Goal: Information Seeking & Learning: Learn about a topic

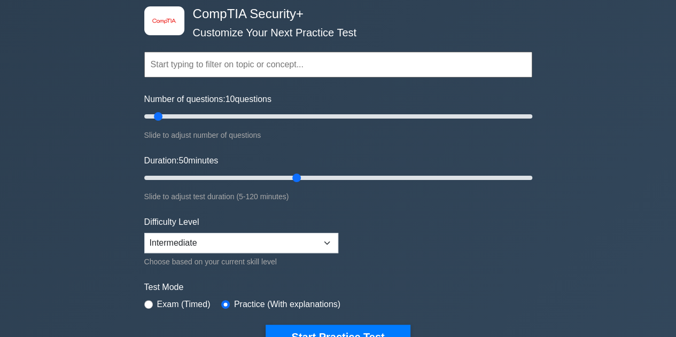
drag, startPoint x: 237, startPoint y: 114, endPoint x: 162, endPoint y: 116, distance: 75.3
type input "10"
click at [162, 116] on input "Number of questions: 10 questions" at bounding box center [338, 116] width 388 height 13
click at [330, 330] on button "Start Practice Test" at bounding box center [338, 337] width 144 height 25
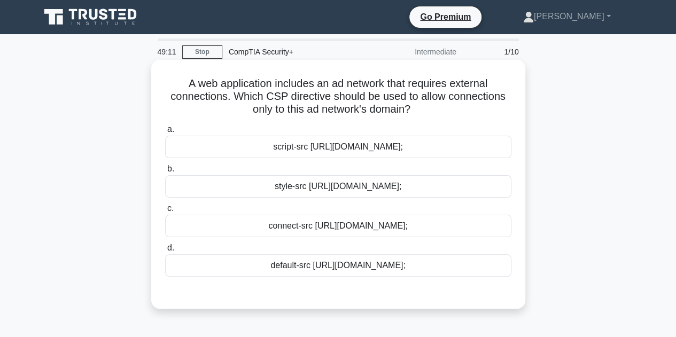
click at [447, 223] on div "connect-src [URL][DOMAIN_NAME];" at bounding box center [338, 226] width 346 height 22
click at [165, 212] on input "c. connect-src https://adnetwork.example.com;" at bounding box center [165, 208] width 0 height 7
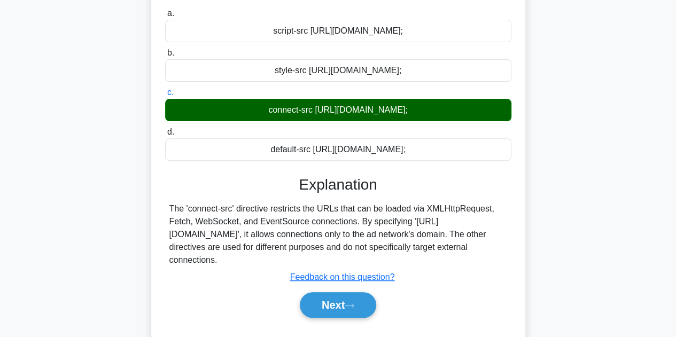
scroll to position [160, 0]
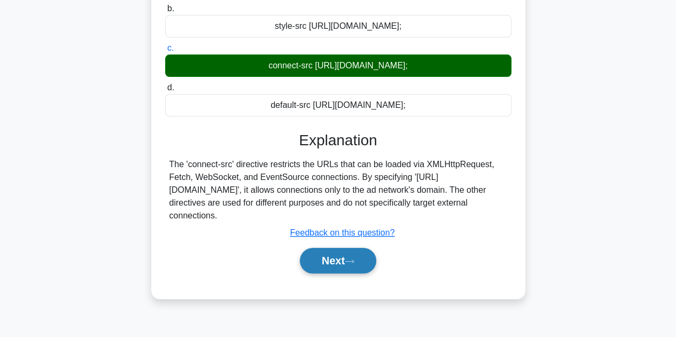
click at [327, 255] on button "Next" at bounding box center [338, 261] width 76 height 26
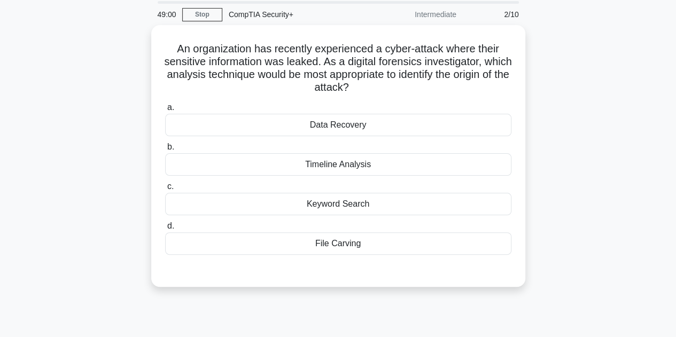
scroll to position [0, 0]
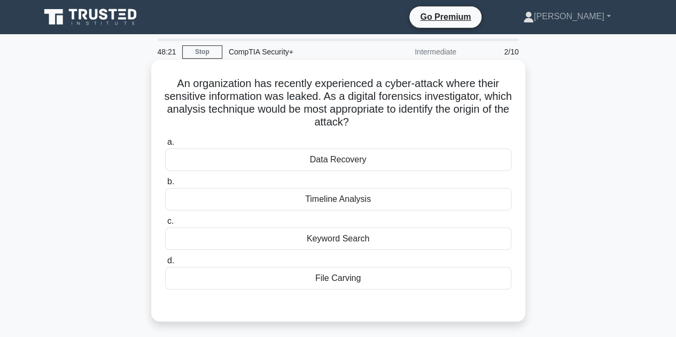
click at [340, 283] on div "File Carving" at bounding box center [338, 278] width 346 height 22
click at [165, 264] on input "d. File Carving" at bounding box center [165, 261] width 0 height 7
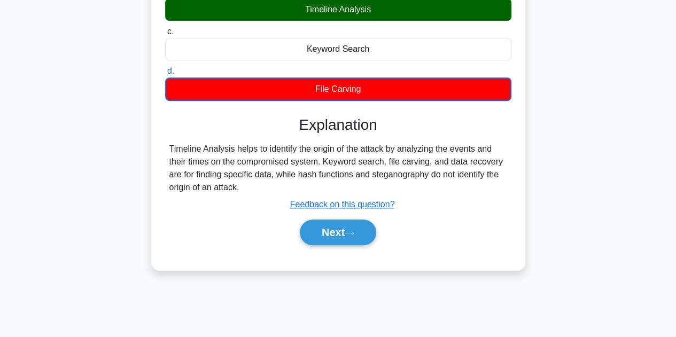
scroll to position [196, 0]
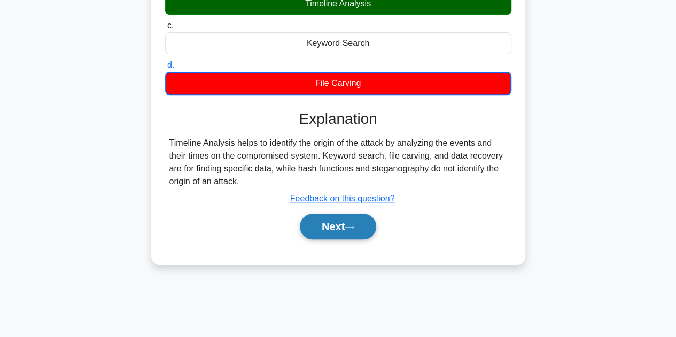
click at [350, 219] on button "Next" at bounding box center [338, 227] width 76 height 26
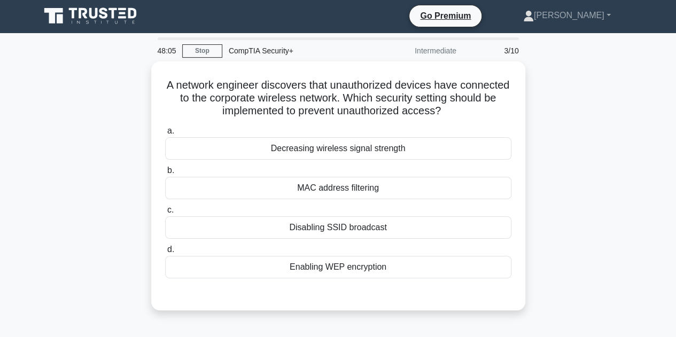
scroll to position [0, 0]
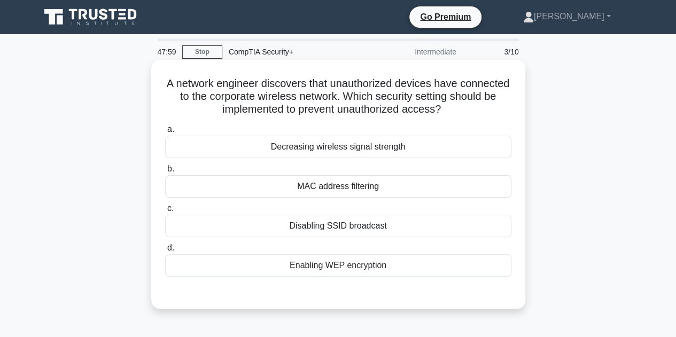
click at [273, 266] on div "Enabling WEP encryption" at bounding box center [338, 265] width 346 height 22
click at [165, 252] on input "d. Enabling WEP encryption" at bounding box center [165, 248] width 0 height 7
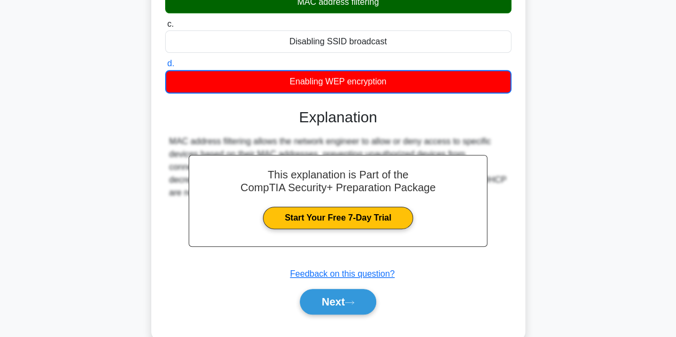
scroll to position [240, 0]
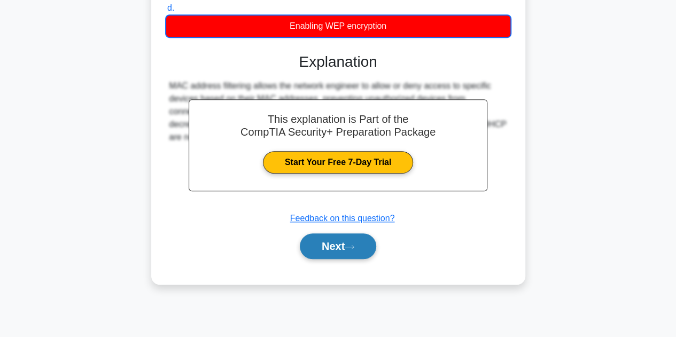
click at [336, 239] on button "Next" at bounding box center [338, 246] width 76 height 26
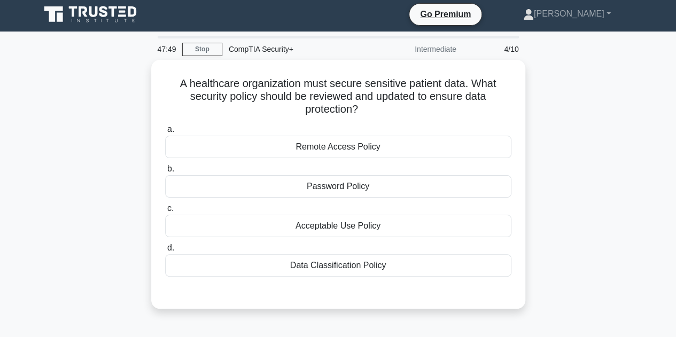
scroll to position [0, 0]
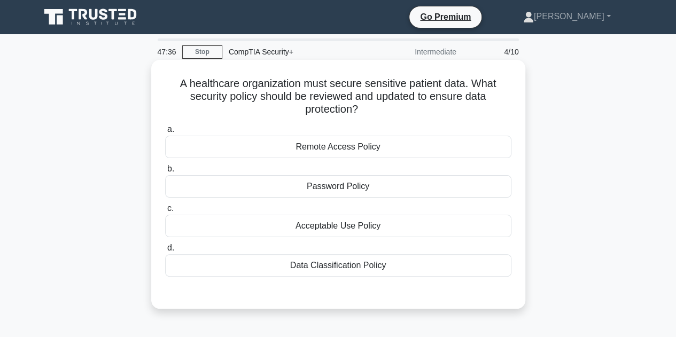
click at [327, 265] on div "Data Classification Policy" at bounding box center [338, 265] width 346 height 22
click at [165, 252] on input "d. Data Classification Policy" at bounding box center [165, 248] width 0 height 7
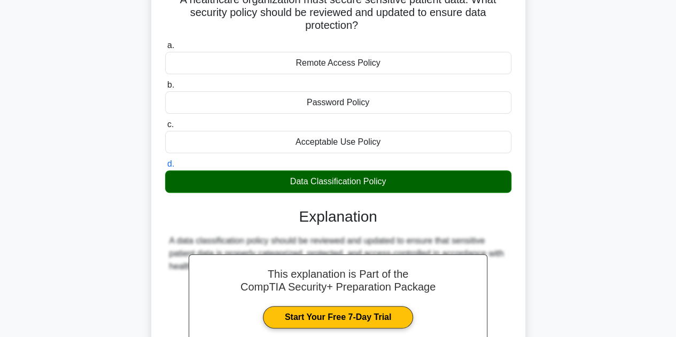
scroll to position [240, 0]
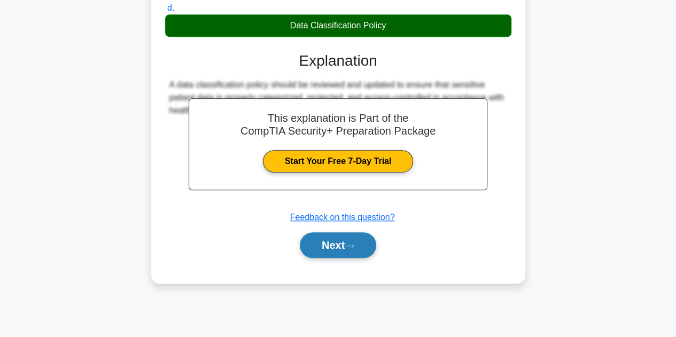
click at [359, 238] on button "Next" at bounding box center [338, 245] width 76 height 26
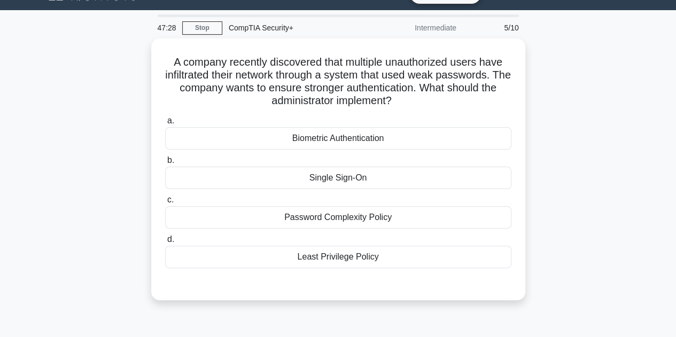
scroll to position [20, 0]
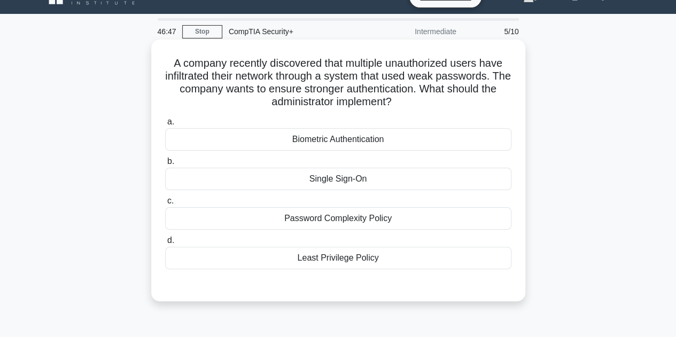
click at [426, 211] on div "Password Complexity Policy" at bounding box center [338, 218] width 346 height 22
click at [165, 205] on input "c. Password Complexity Policy" at bounding box center [165, 201] width 0 height 7
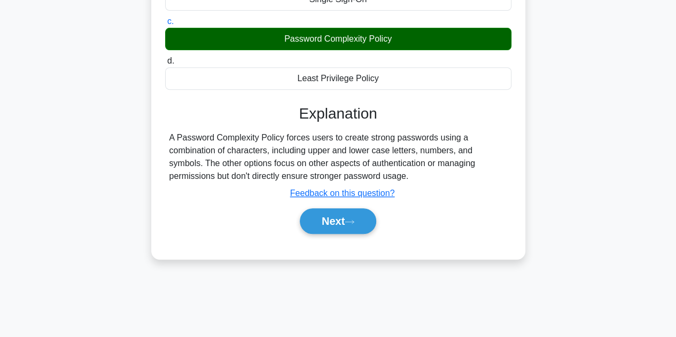
scroll to position [204, 0]
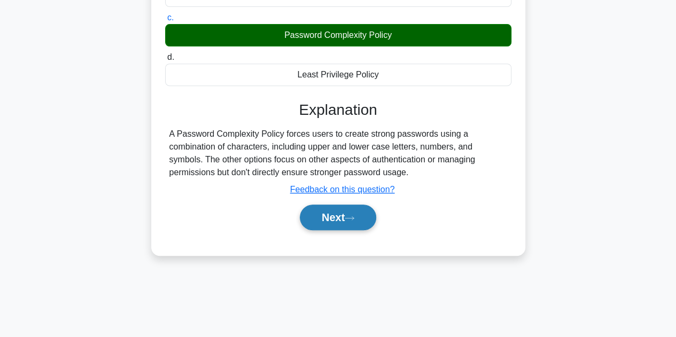
click at [337, 212] on button "Next" at bounding box center [338, 218] width 76 height 26
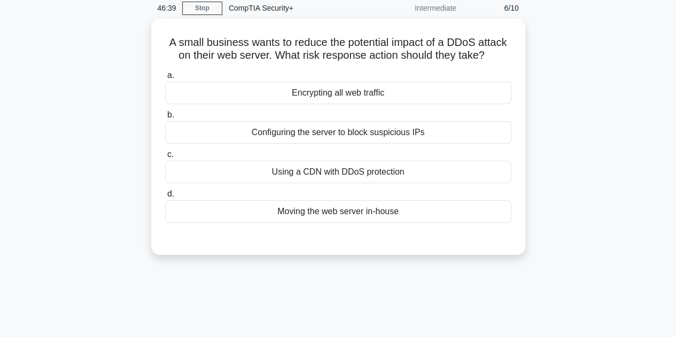
scroll to position [0, 0]
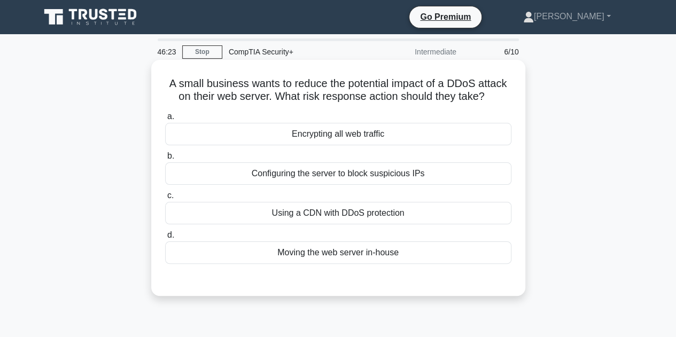
click at [326, 212] on div "Using a CDN with DDoS protection" at bounding box center [338, 213] width 346 height 22
click at [165, 199] on input "c. Using a CDN with DDoS protection" at bounding box center [165, 195] width 0 height 7
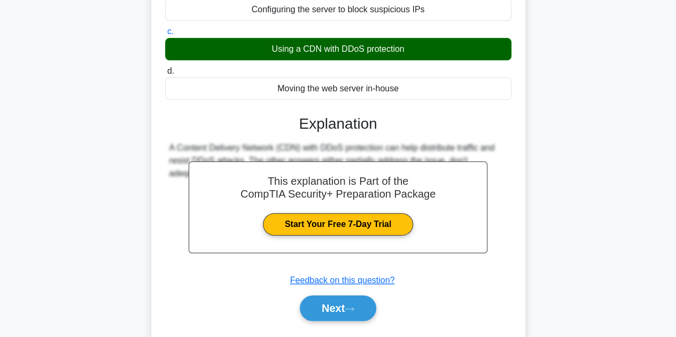
scroll to position [168, 0]
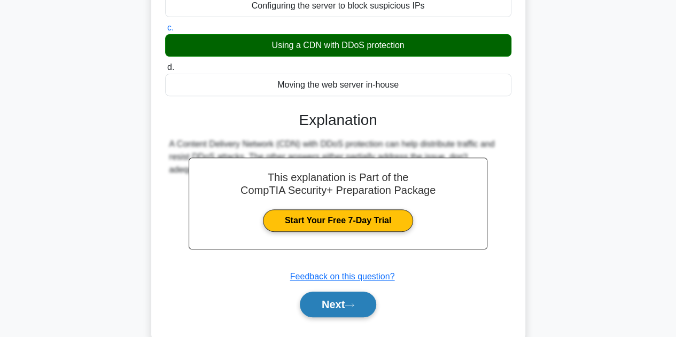
click at [341, 294] on button "Next" at bounding box center [338, 305] width 76 height 26
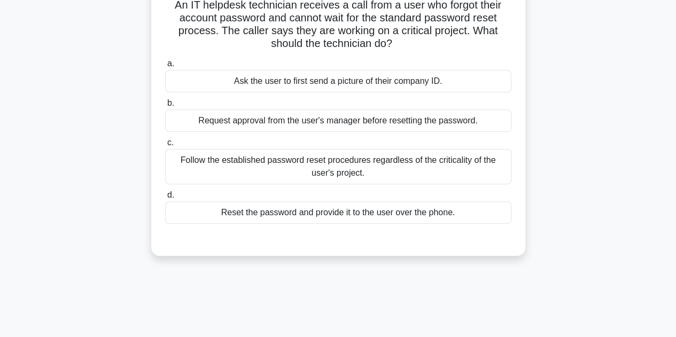
scroll to position [0, 0]
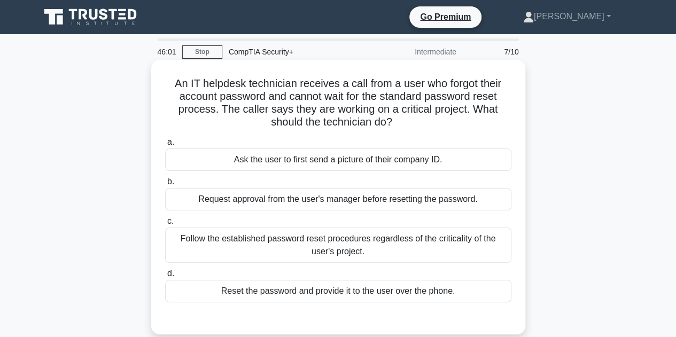
click at [390, 240] on div "Follow the established password reset procedures regardless of the criticality …" at bounding box center [338, 245] width 346 height 35
click at [165, 225] on input "c. Follow the established password reset procedures regardless of the criticali…" at bounding box center [165, 221] width 0 height 7
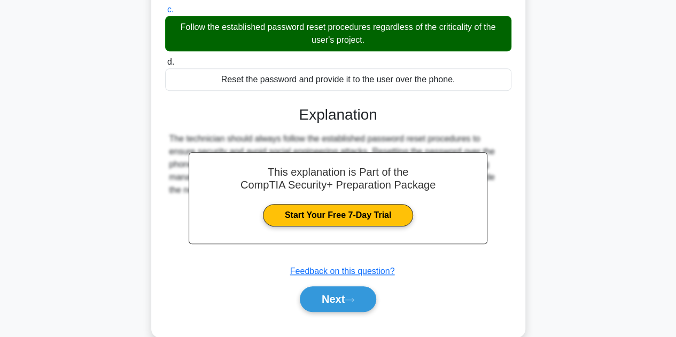
scroll to position [214, 0]
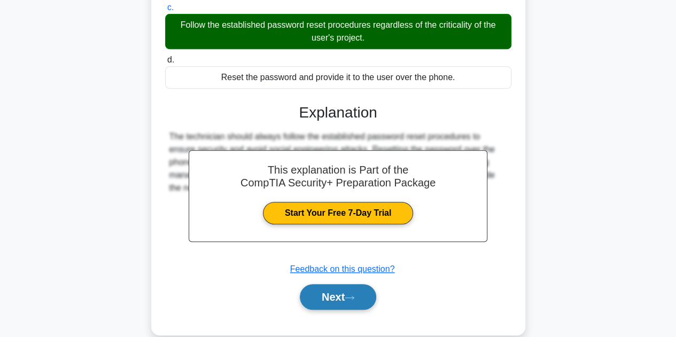
click at [345, 294] on button "Next" at bounding box center [338, 297] width 76 height 26
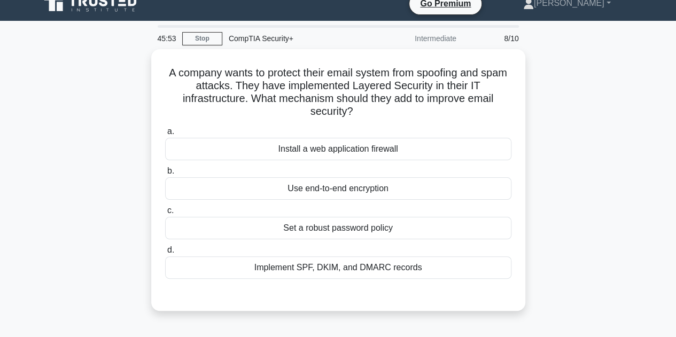
scroll to position [0, 0]
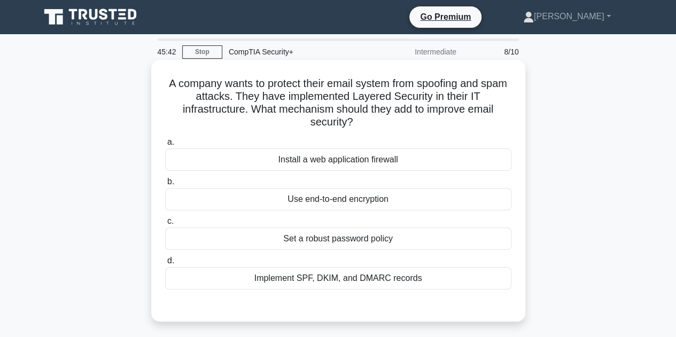
click at [325, 278] on div "Implement SPF, DKIM, and DMARC records" at bounding box center [338, 278] width 346 height 22
click at [165, 264] on input "d. Implement SPF, DKIM, and DMARC records" at bounding box center [165, 261] width 0 height 7
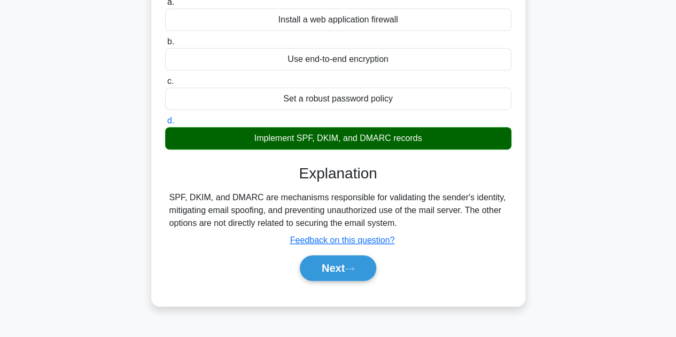
scroll to position [153, 0]
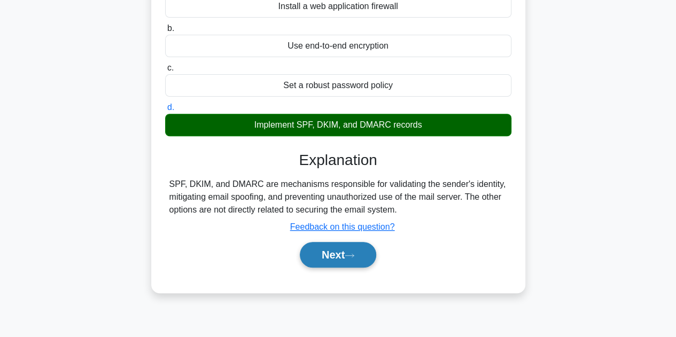
click at [346, 255] on button "Next" at bounding box center [338, 255] width 76 height 26
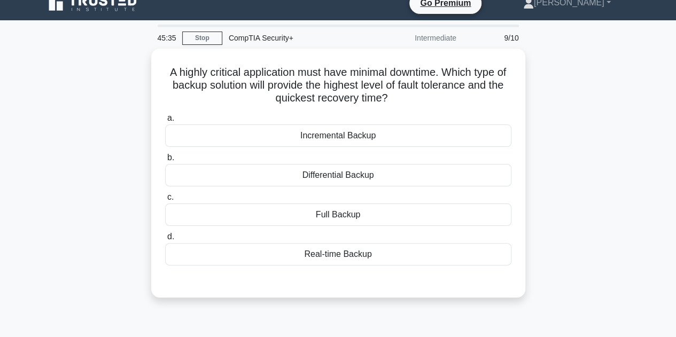
scroll to position [0, 0]
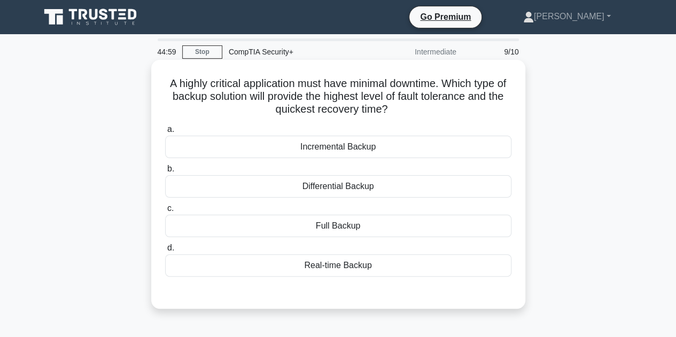
click at [344, 267] on div "Real-time Backup" at bounding box center [338, 265] width 346 height 22
click at [165, 252] on input "d. Real-time Backup" at bounding box center [165, 248] width 0 height 7
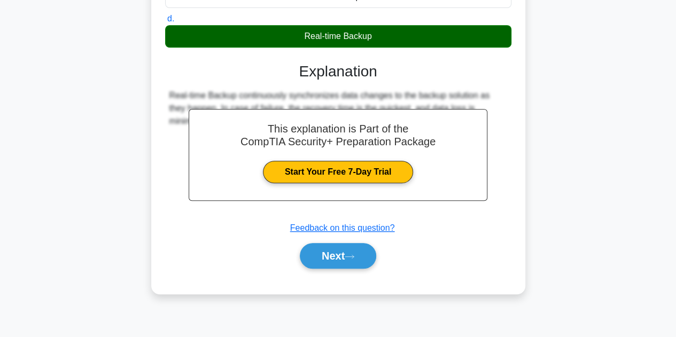
scroll to position [240, 0]
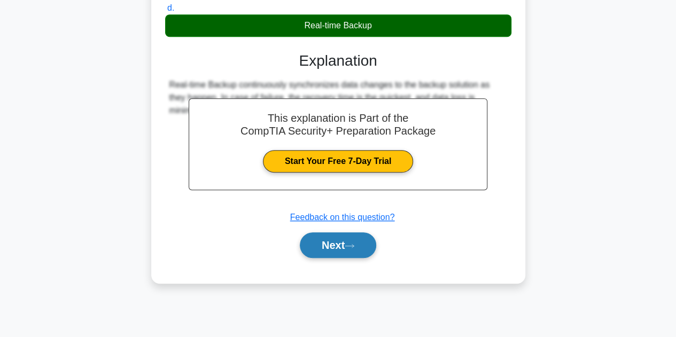
click at [330, 245] on button "Next" at bounding box center [338, 245] width 76 height 26
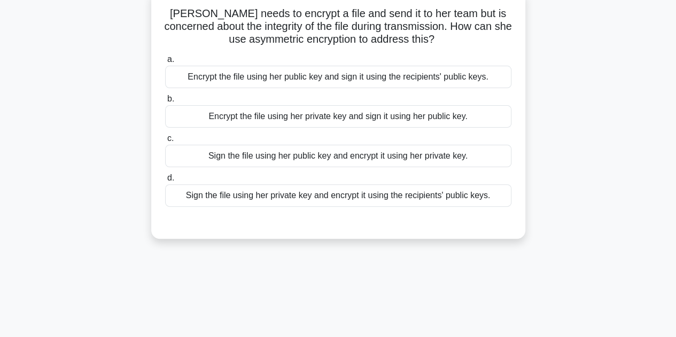
scroll to position [0, 0]
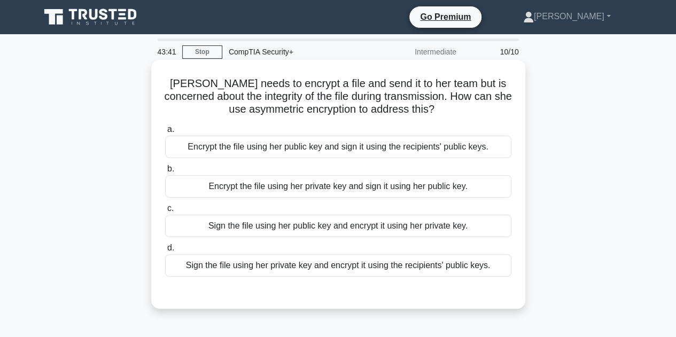
click at [366, 227] on div "Sign the file using her public key and encrypt it using her private key." at bounding box center [338, 226] width 346 height 22
click at [165, 212] on input "c. Sign the file using her public key and encrypt it using her private key." at bounding box center [165, 208] width 0 height 7
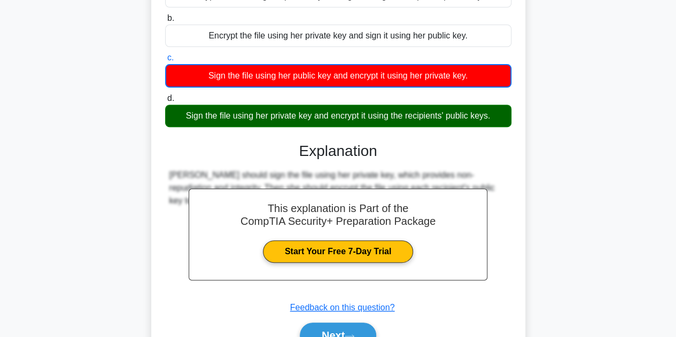
scroll to position [202, 0]
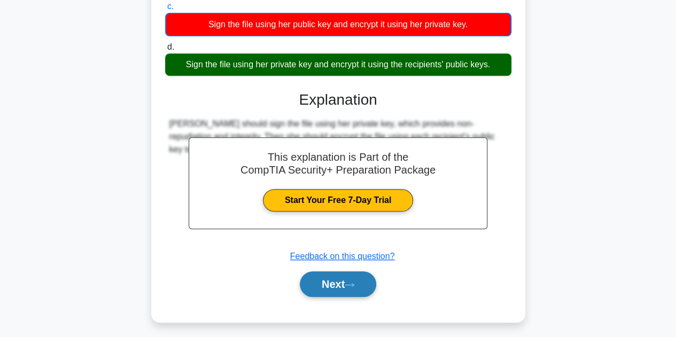
click at [342, 282] on button "Next" at bounding box center [338, 284] width 76 height 26
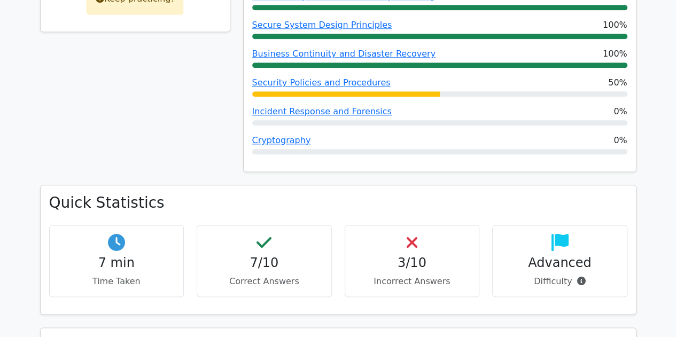
scroll to position [572, 0]
